Goal: Find specific page/section: Find specific page/section

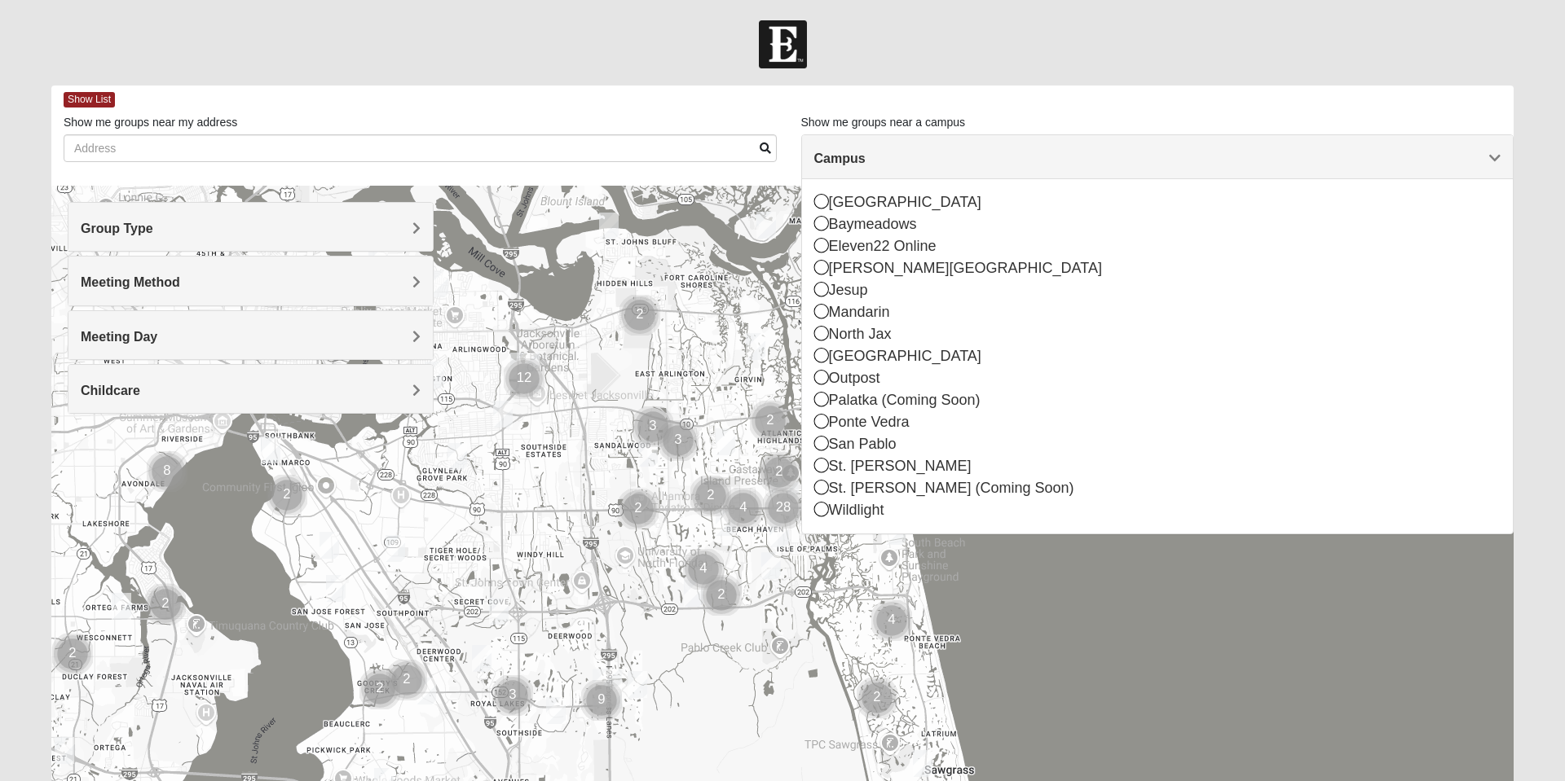
click at [888, 334] on div "North Jax" at bounding box center [1157, 334] width 687 height 22
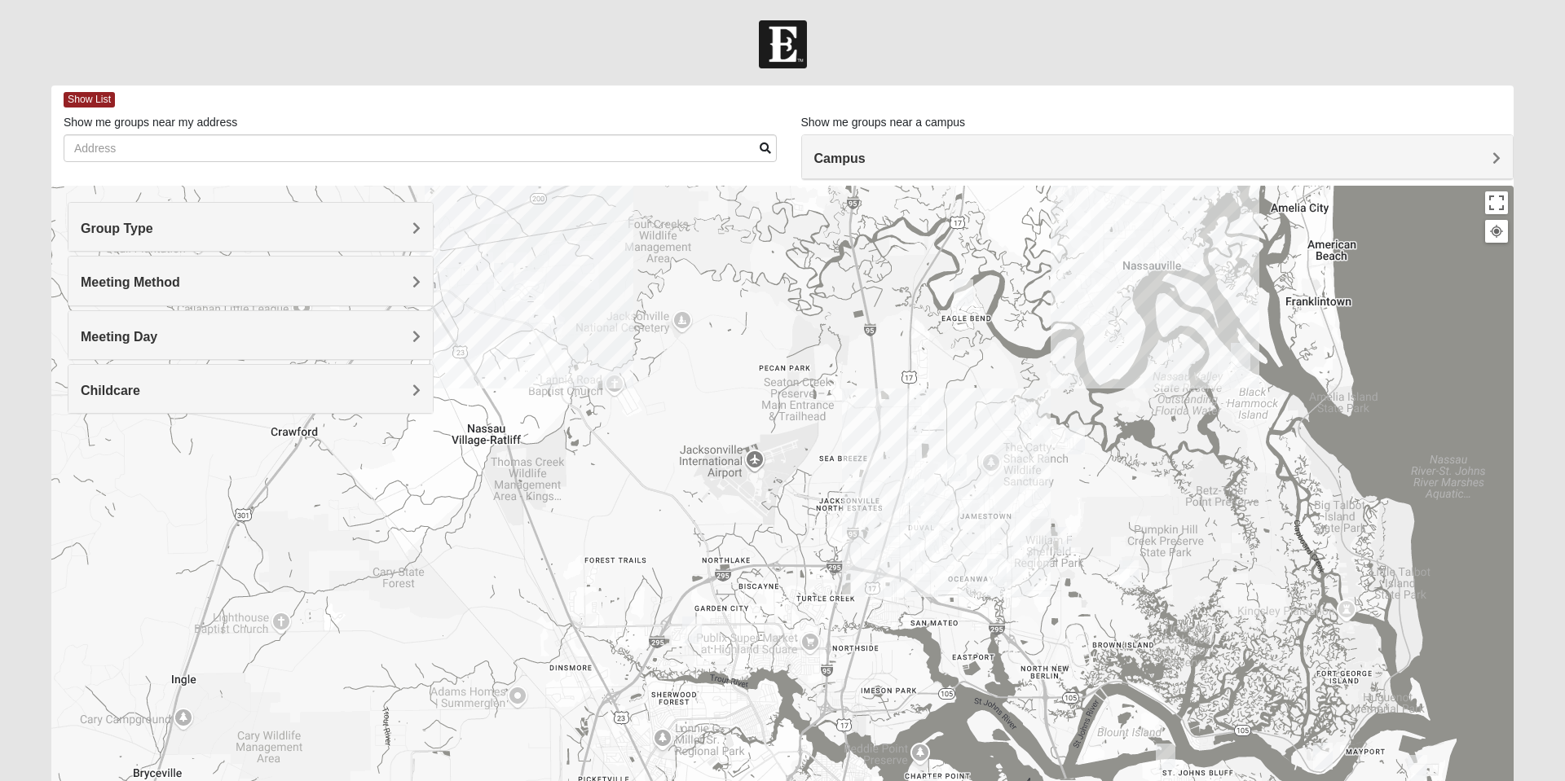
click at [1240, 352] on img "1825 Mens Pinter 32226" at bounding box center [1240, 357] width 33 height 40
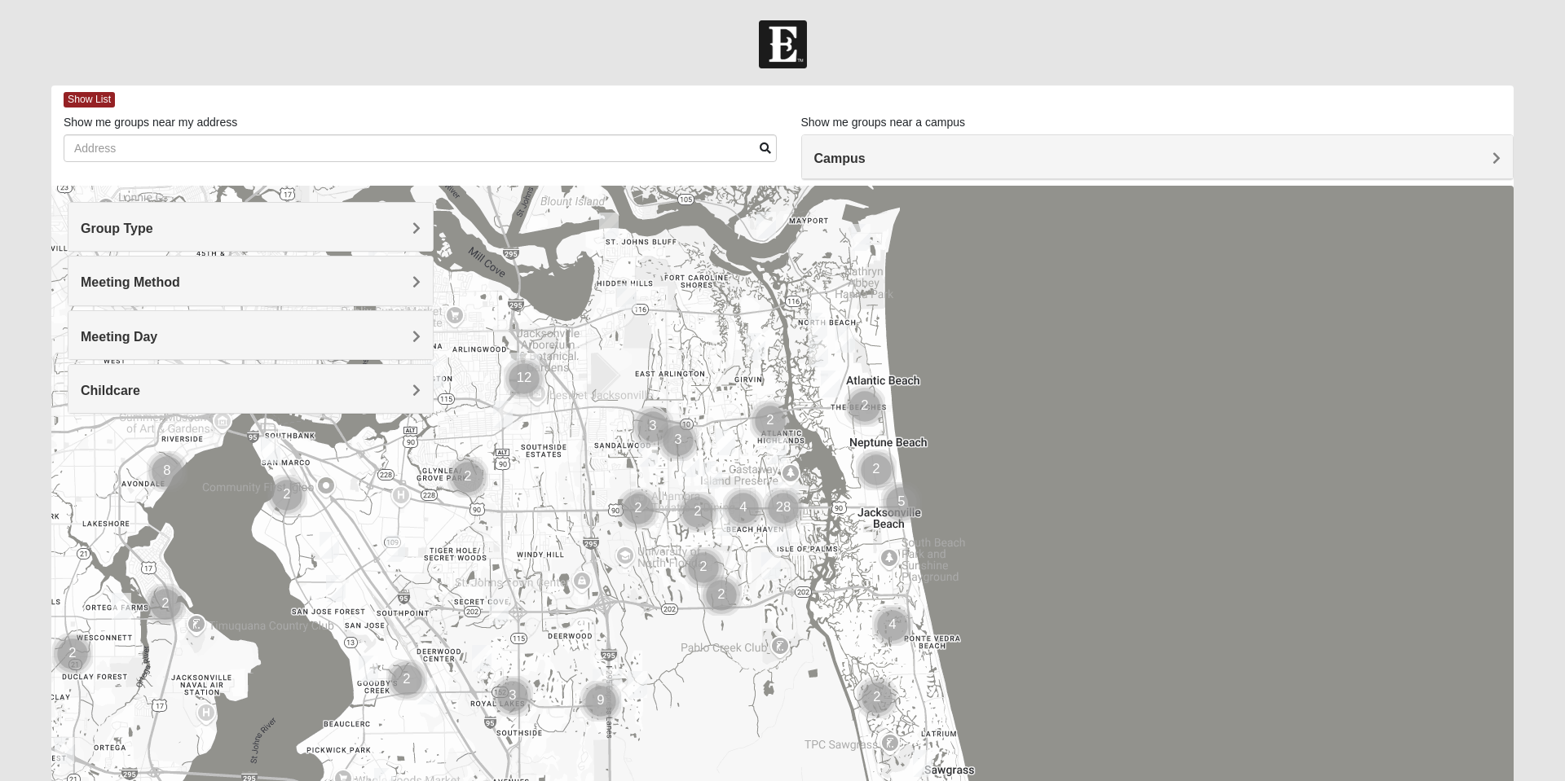
click at [1160, 187] on div at bounding box center [782, 512] width 1462 height 652
click at [1151, 160] on h4 "Campus" at bounding box center [1157, 158] width 687 height 15
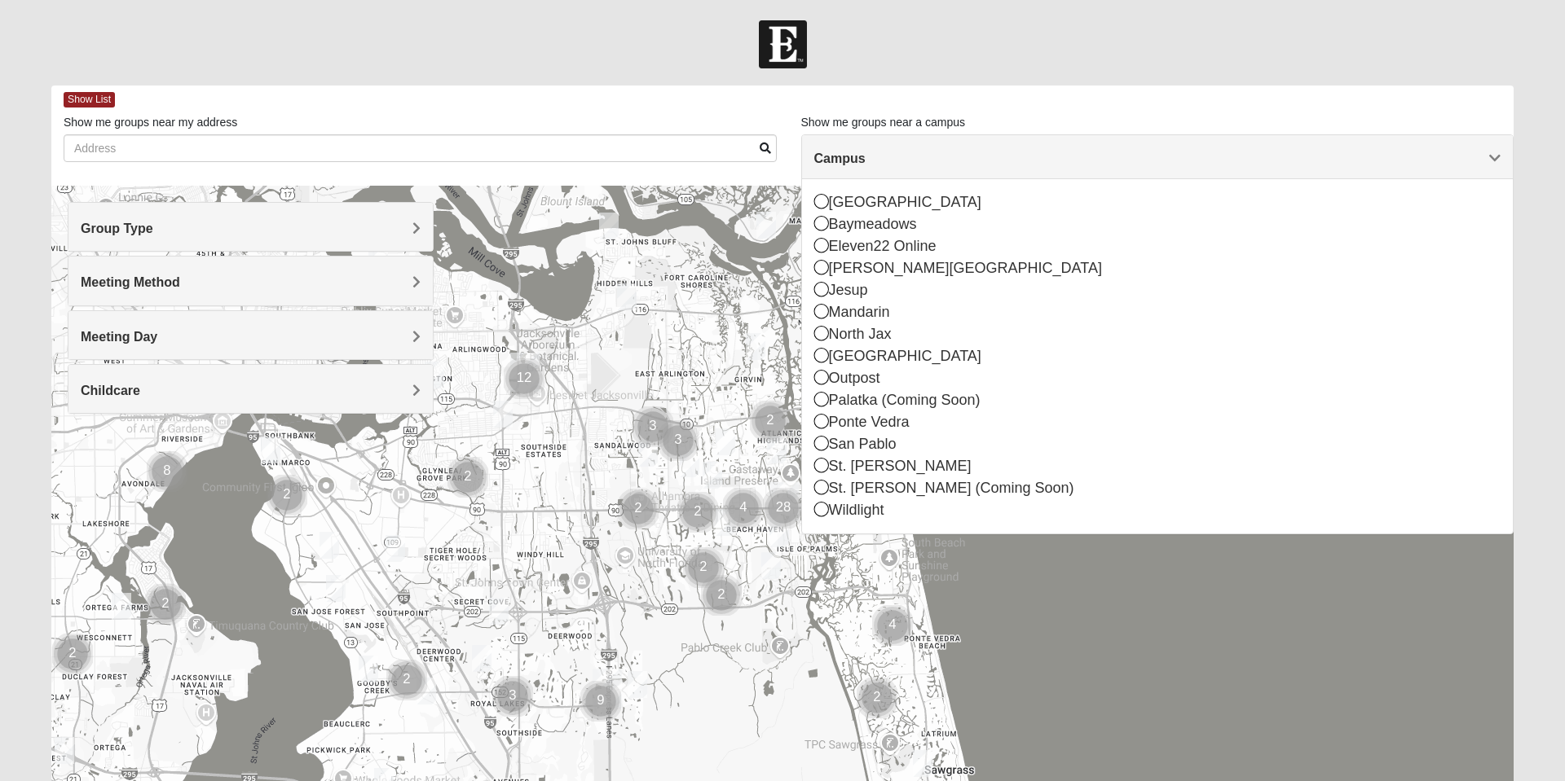
click at [891, 336] on div "North Jax" at bounding box center [1157, 334] width 687 height 22
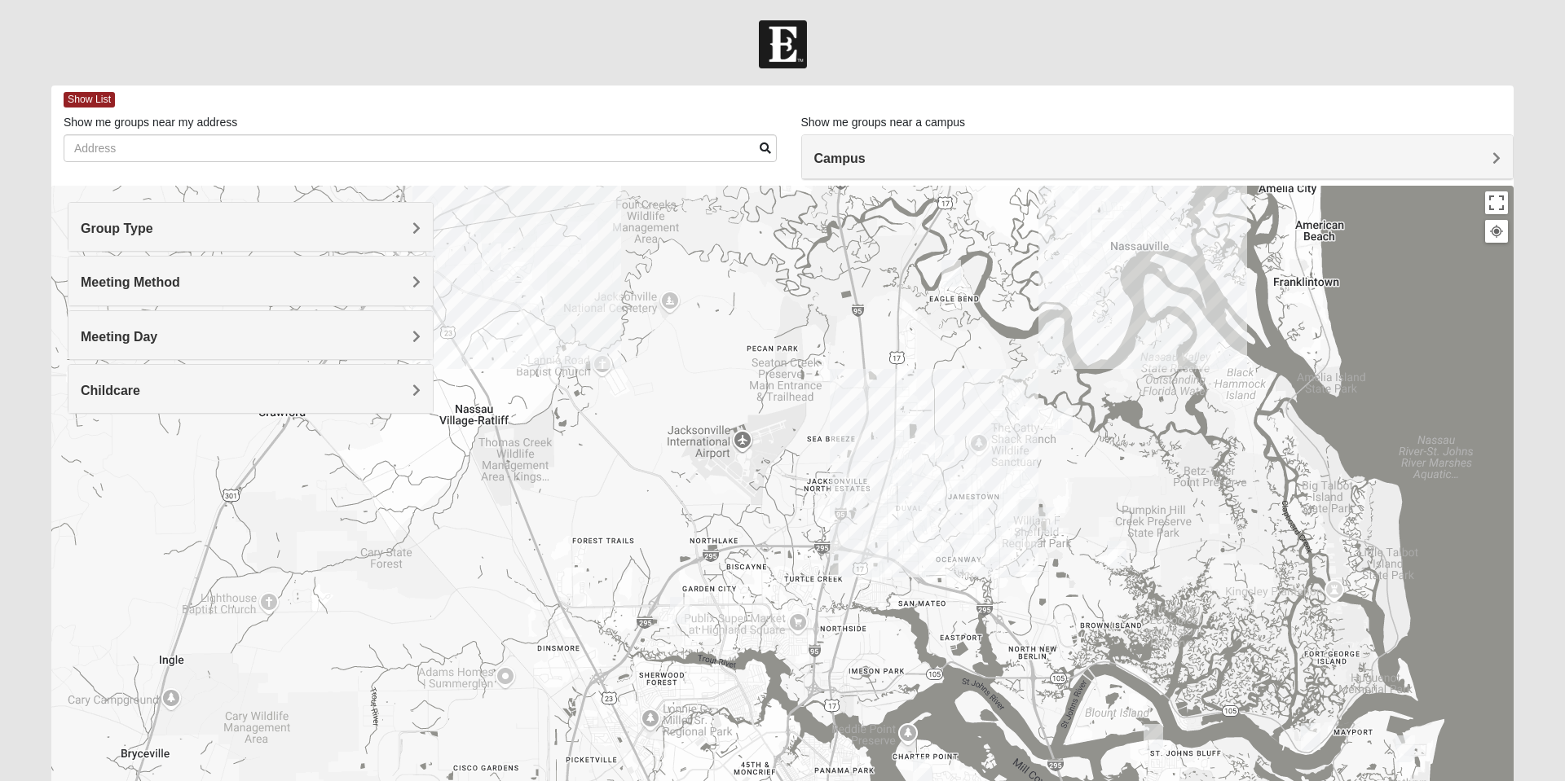
click at [1067, 427] on img "Womens Gallaher 32226" at bounding box center [1062, 422] width 33 height 40
click at [1197, 313] on button "Close" at bounding box center [1182, 327] width 39 height 39
